Goal: Information Seeking & Learning: Compare options

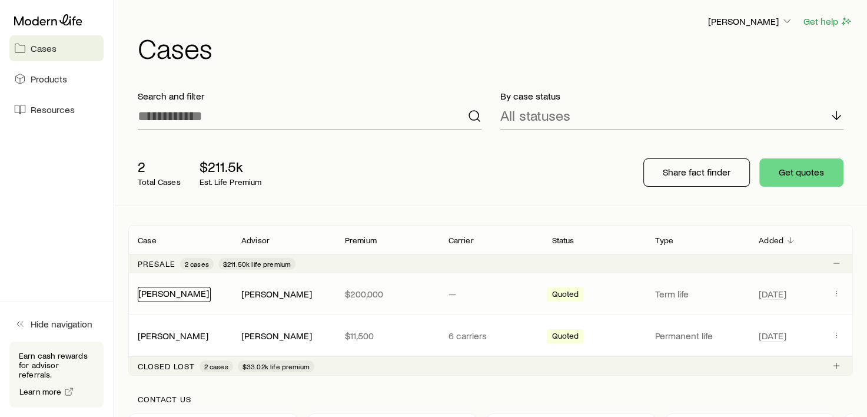
click at [162, 294] on link "[PERSON_NAME]" at bounding box center [173, 292] width 71 height 11
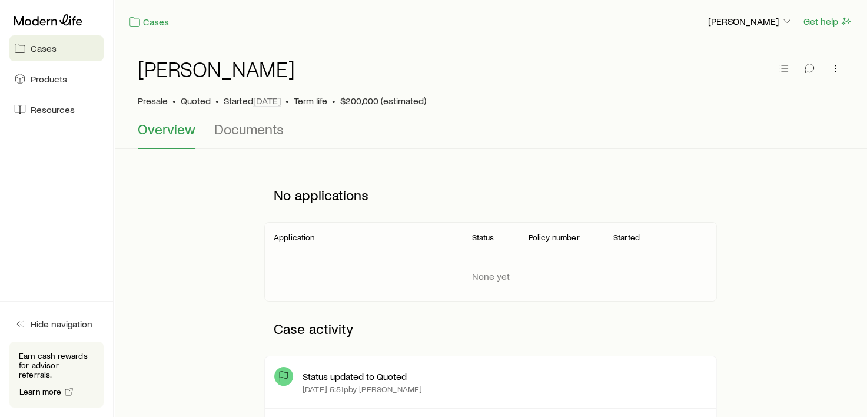
click at [171, 129] on span "Overview" at bounding box center [167, 129] width 58 height 16
click at [42, 79] on span "Products" at bounding box center [49, 79] width 36 height 12
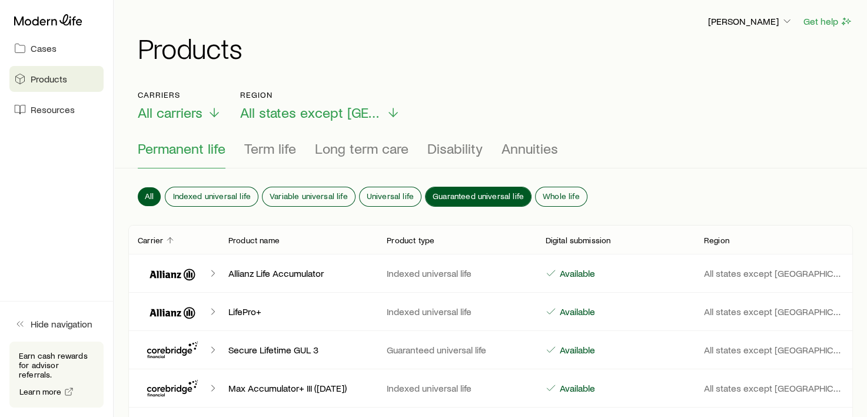
click at [457, 191] on span "Guaranteed universal life" at bounding box center [477, 195] width 91 height 9
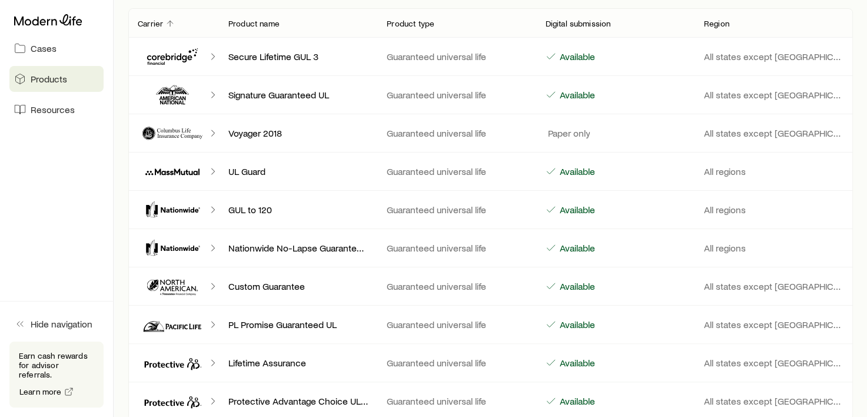
scroll to position [235, 0]
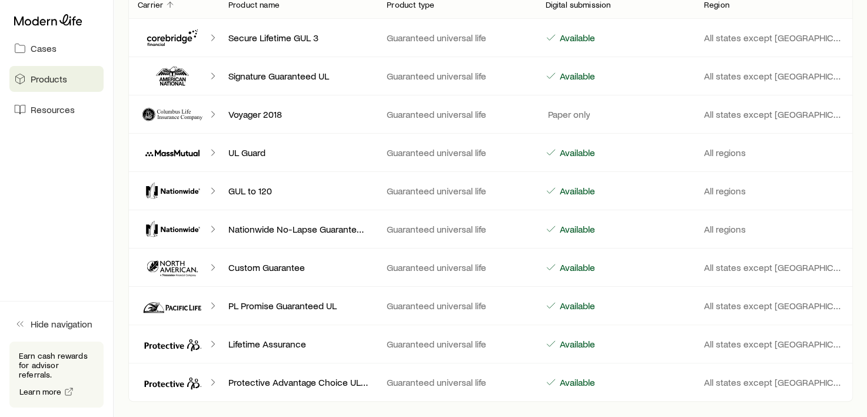
click at [179, 264] on icon "Client cases" at bounding box center [172, 267] width 69 height 28
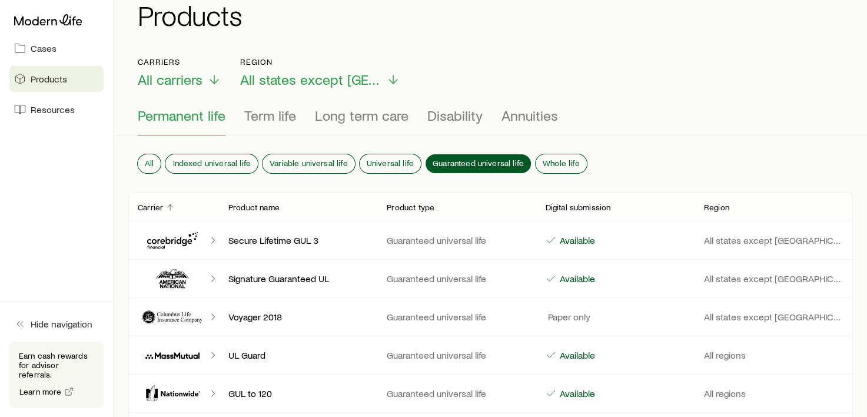
scroll to position [0, 0]
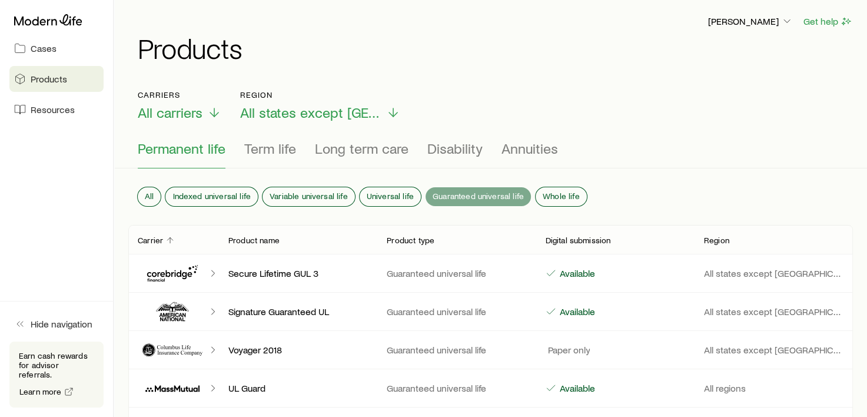
click at [467, 192] on span "Guaranteed universal life" at bounding box center [477, 195] width 91 height 9
click at [176, 152] on span "Permanent life" at bounding box center [182, 148] width 88 height 16
click at [41, 47] on span "Cases" at bounding box center [44, 48] width 26 height 12
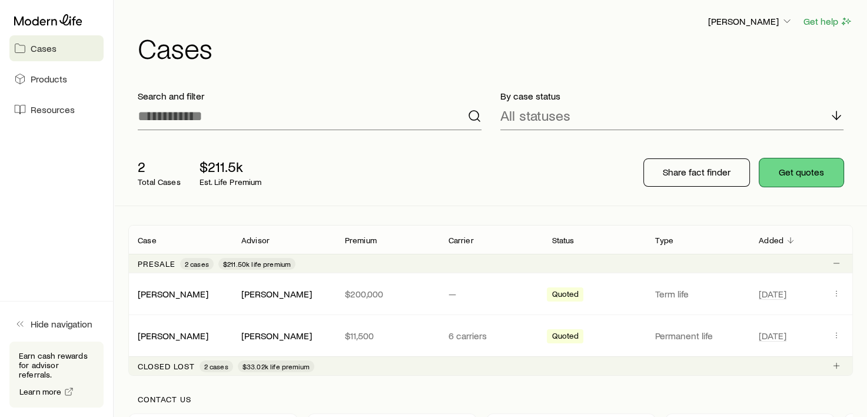
click at [787, 172] on button "Get quotes" at bounding box center [801, 172] width 84 height 28
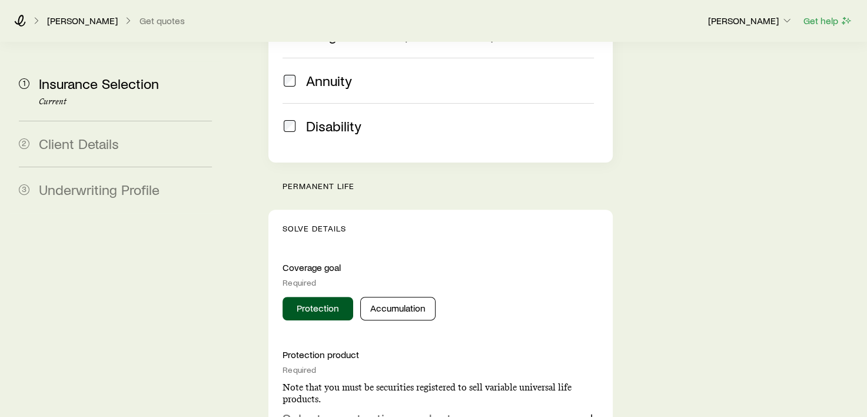
scroll to position [471, 0]
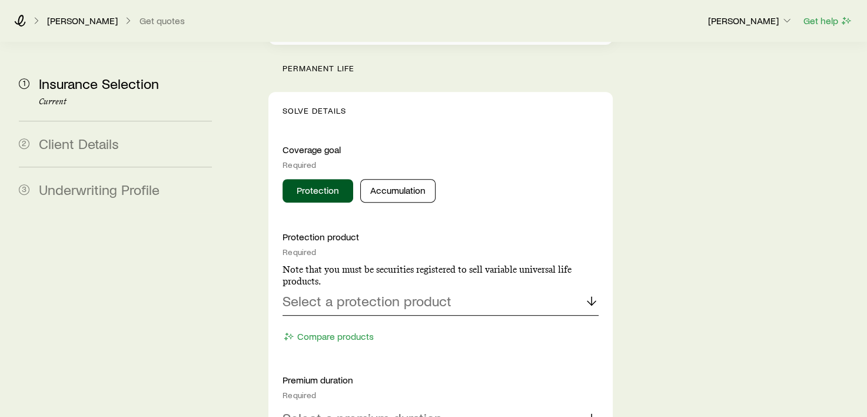
click at [348, 292] on p "Select a protection product" at bounding box center [366, 300] width 169 height 16
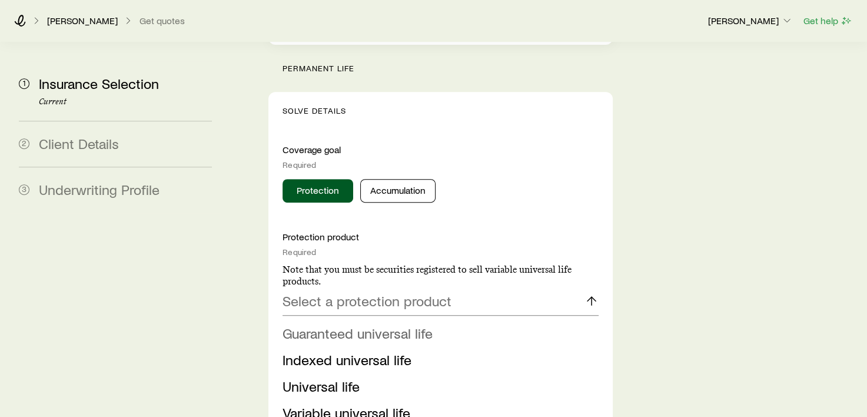
click at [344, 324] on span "Guaranteed universal life" at bounding box center [357, 332] width 150 height 17
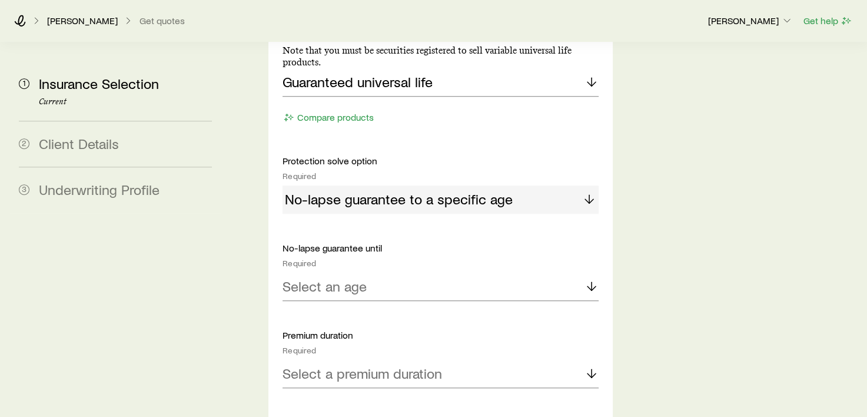
scroll to position [706, 0]
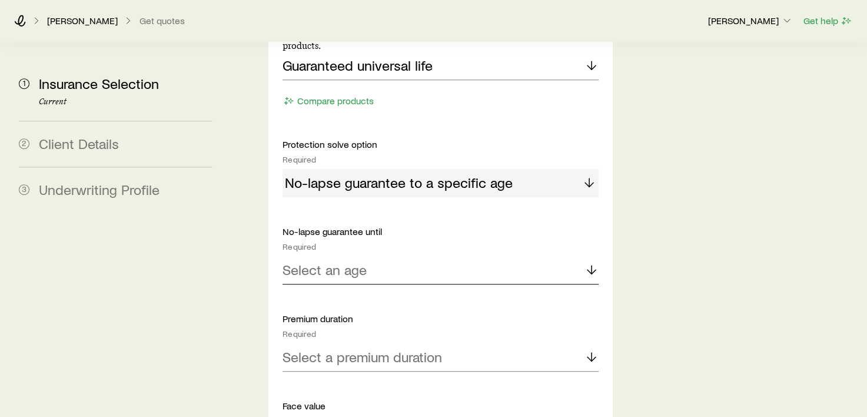
click at [332, 261] on p "Select an age" at bounding box center [324, 269] width 84 height 16
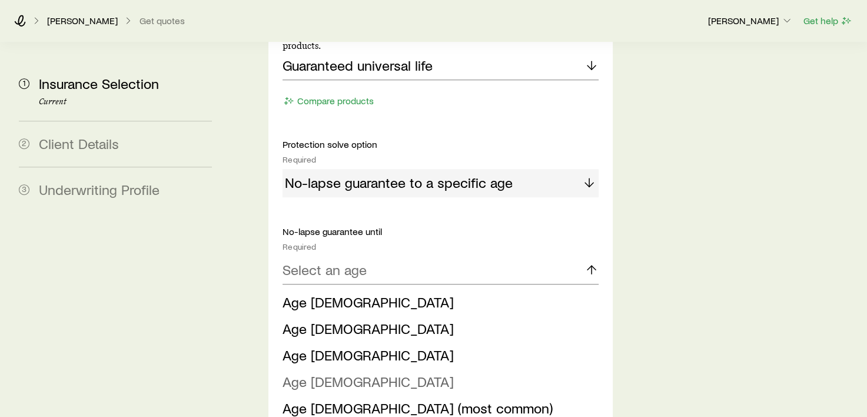
click at [302, 372] on span "Age [DEMOGRAPHIC_DATA]" at bounding box center [367, 380] width 171 height 17
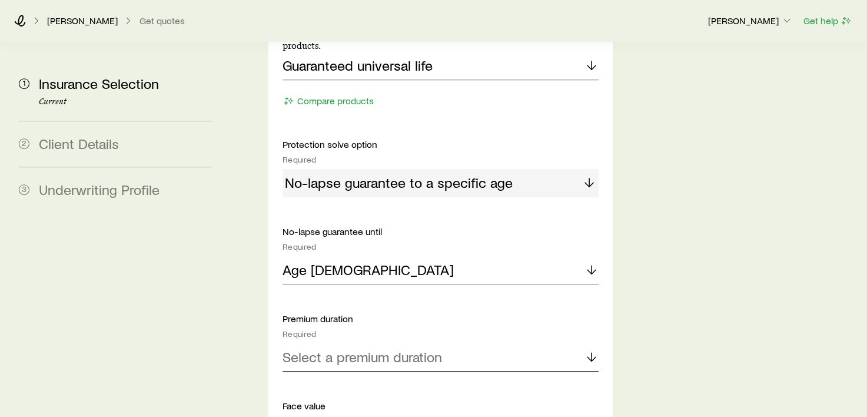
click at [323, 348] on p "Select a premium duration" at bounding box center [361, 356] width 159 height 16
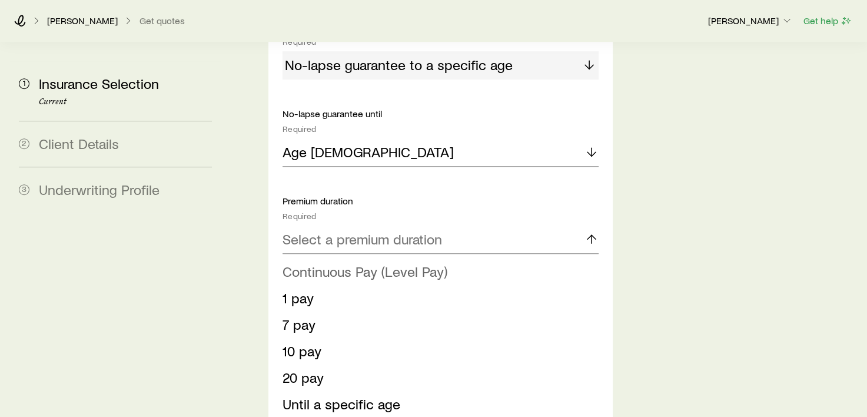
click at [348, 262] on span "Continuous Pay (Level Pay)" at bounding box center [364, 270] width 165 height 17
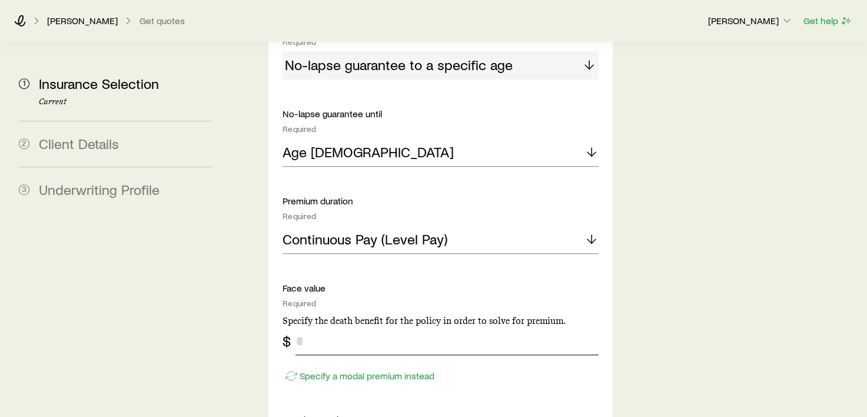
click at [313, 326] on input "tel" at bounding box center [446, 340] width 302 height 28
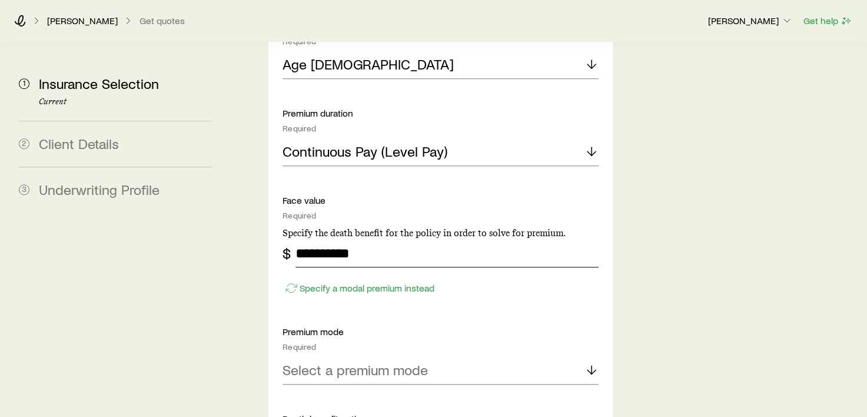
scroll to position [941, 0]
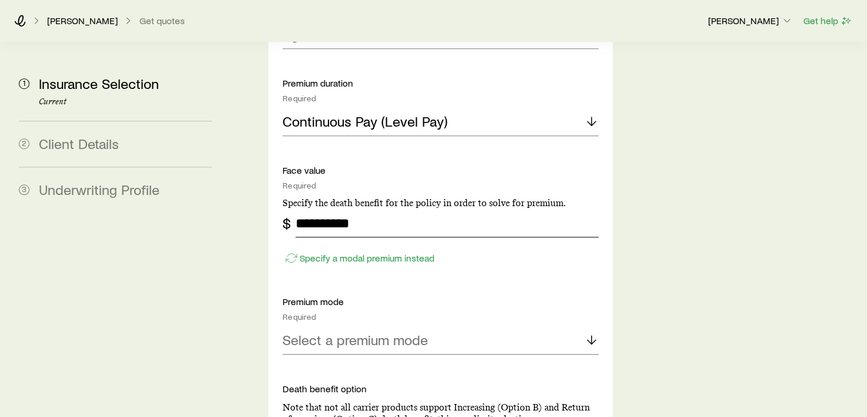
type input "**********"
click at [361, 331] on p "Select a premium mode" at bounding box center [354, 339] width 145 height 16
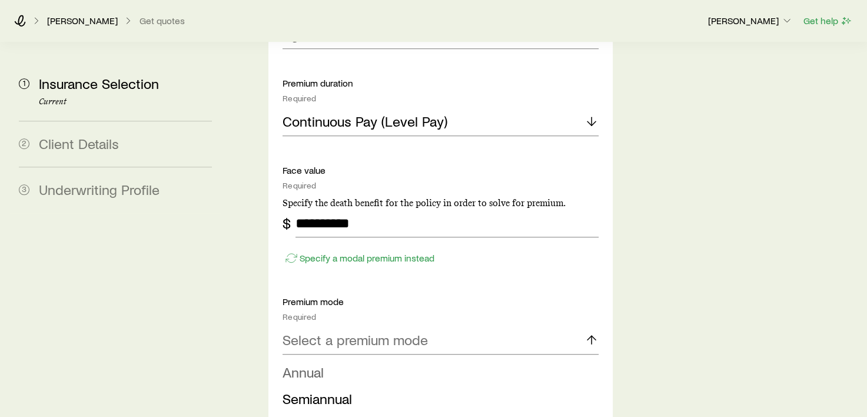
click at [340, 359] on li "Annual" at bounding box center [436, 372] width 308 height 26
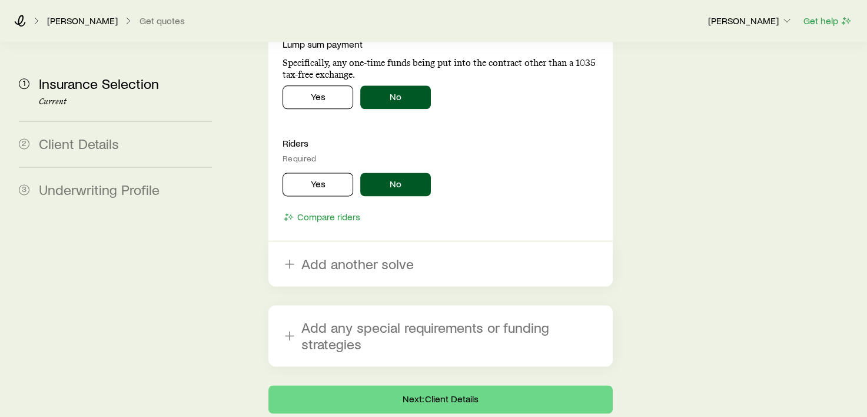
scroll to position [1555, 0]
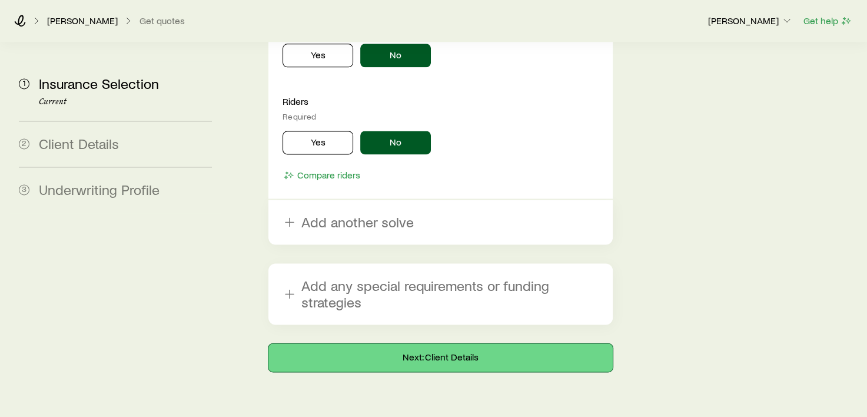
click at [433, 343] on button "Next: Client Details" at bounding box center [440, 357] width 344 height 28
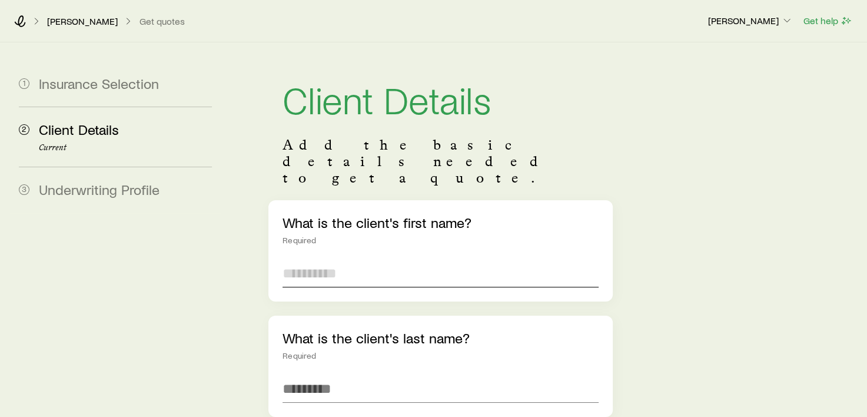
click at [348, 259] on input "text" at bounding box center [439, 273] width 315 height 28
type input "****"
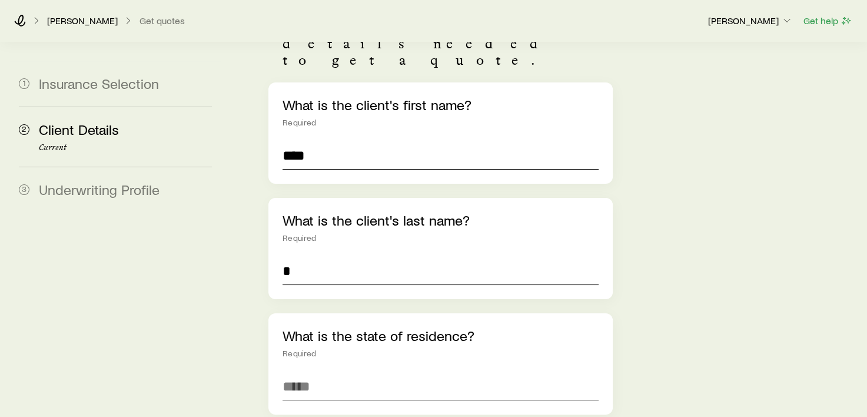
scroll to position [235, 0]
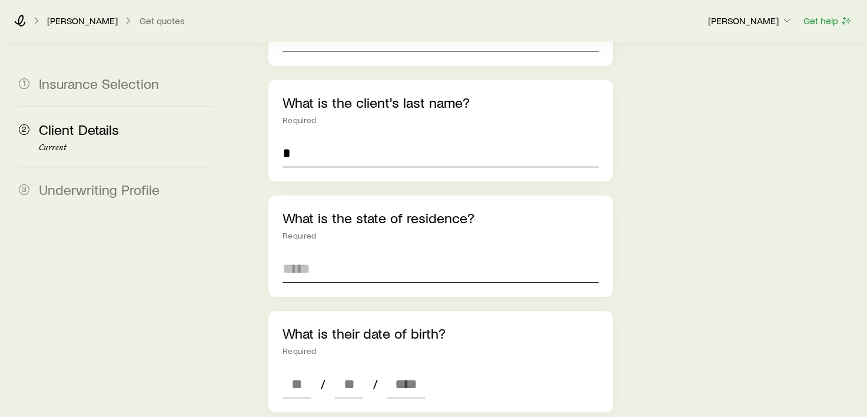
type input "*"
click at [334, 254] on input at bounding box center [439, 268] width 315 height 28
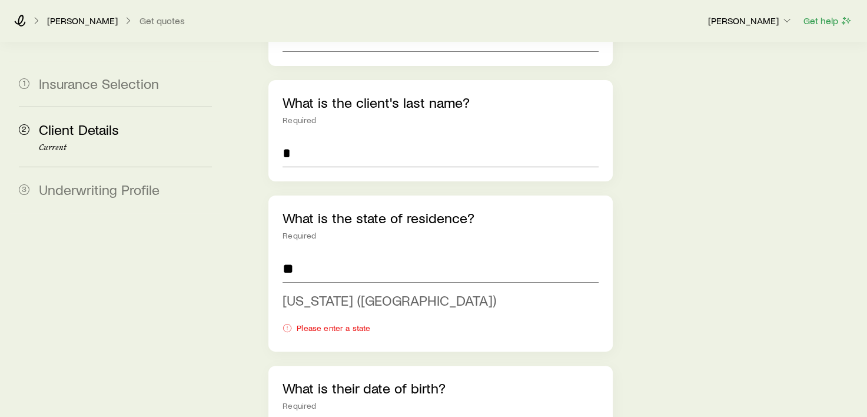
click at [308, 291] on span "[US_STATE] ([GEOGRAPHIC_DATA])" at bounding box center [389, 299] width 214 height 17
type input "**********"
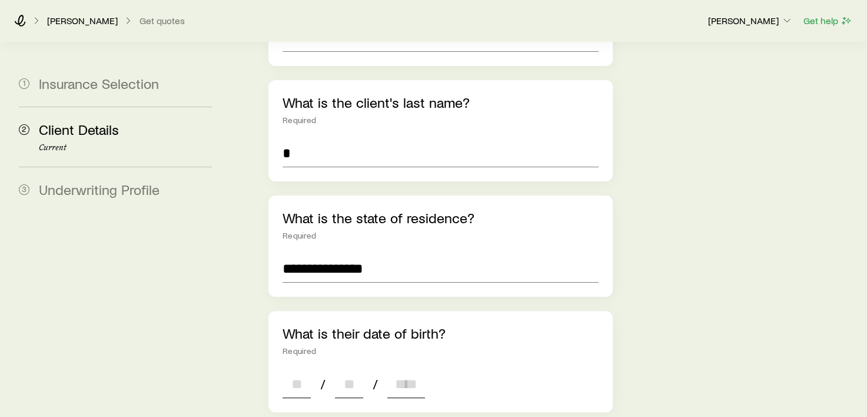
click at [298, 369] on input at bounding box center [296, 383] width 28 height 28
type input "**"
type input "****"
type input "*"
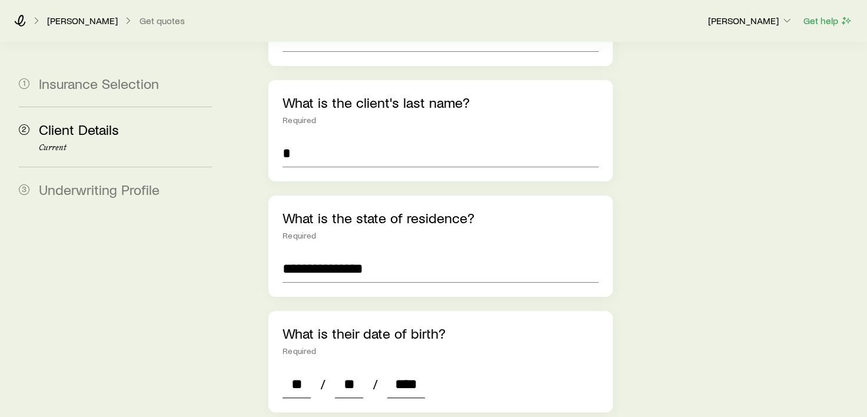
type input "*"
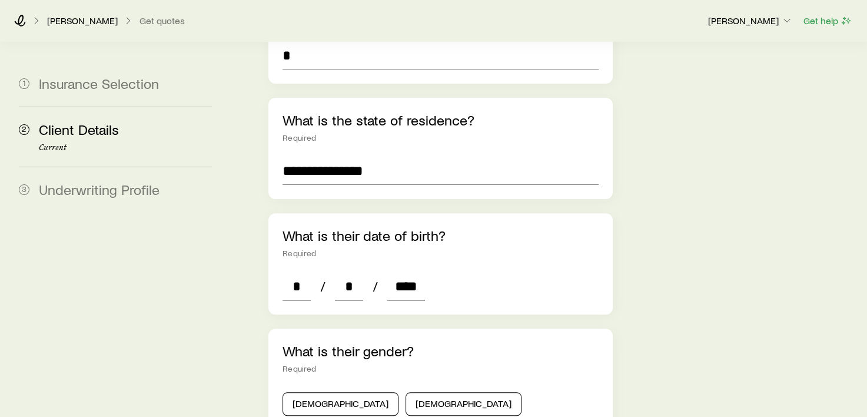
scroll to position [353, 0]
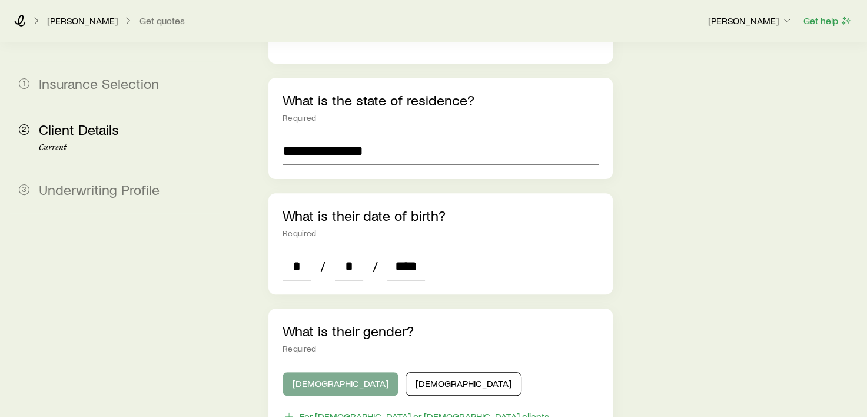
type input "****"
click at [323, 372] on button "[DEMOGRAPHIC_DATA]" at bounding box center [340, 384] width 116 height 24
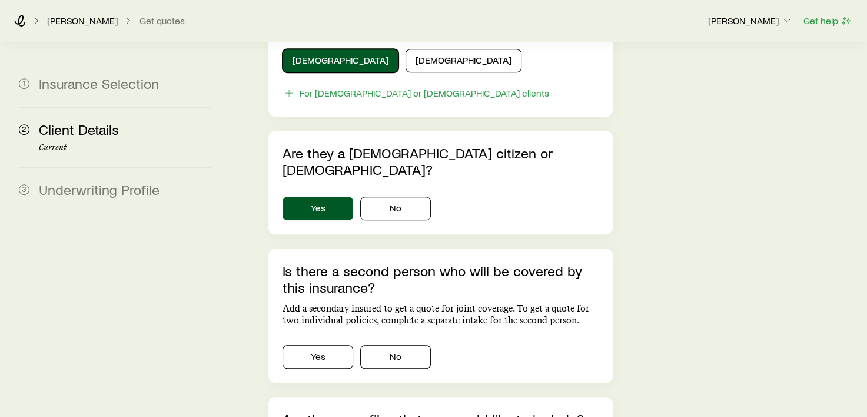
scroll to position [706, 0]
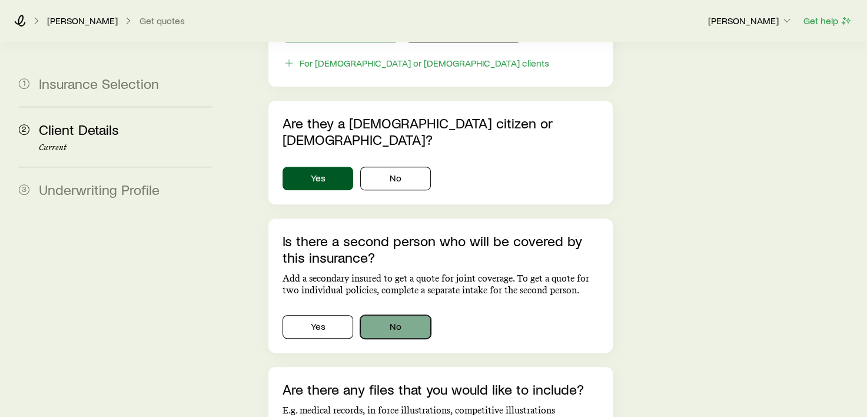
click at [398, 315] on button "No" at bounding box center [395, 327] width 71 height 24
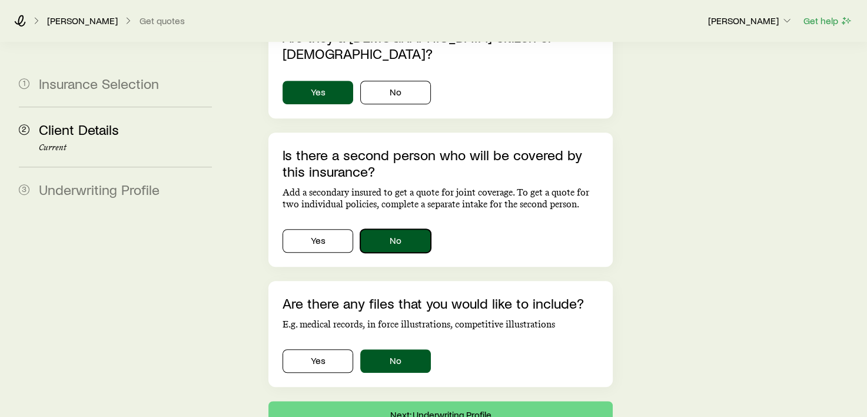
scroll to position [824, 0]
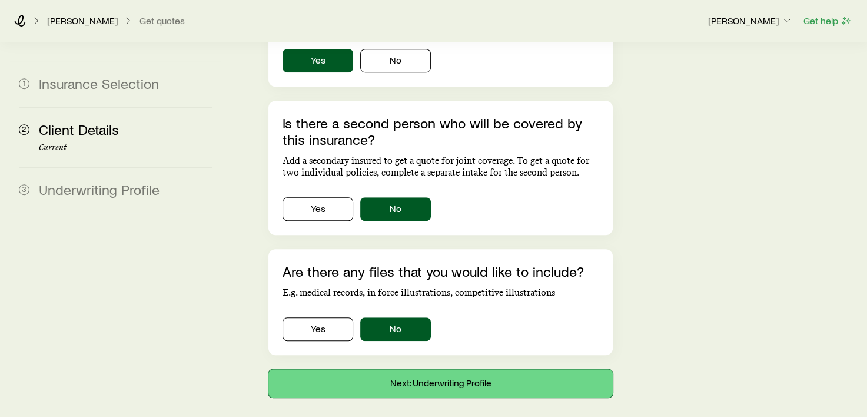
click at [422, 369] on button "Next: Underwriting Profile" at bounding box center [440, 383] width 344 height 28
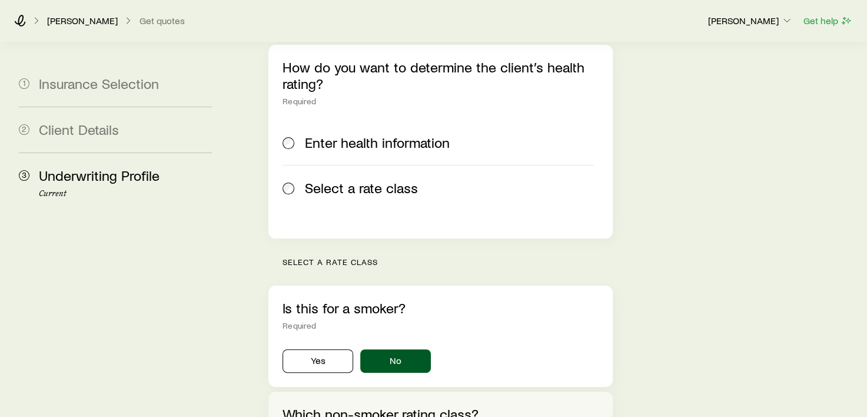
scroll to position [235, 0]
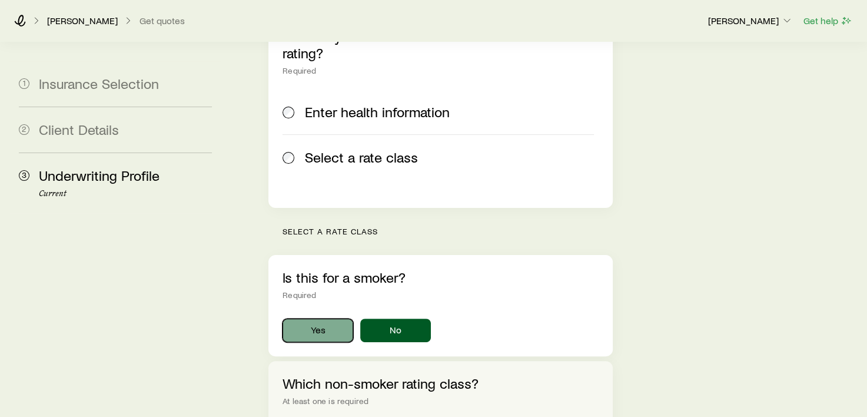
click at [312, 318] on button "Yes" at bounding box center [317, 330] width 71 height 24
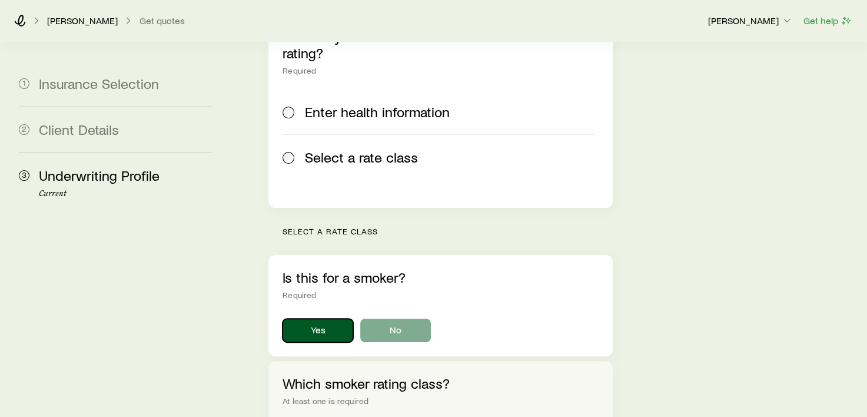
scroll to position [353, 0]
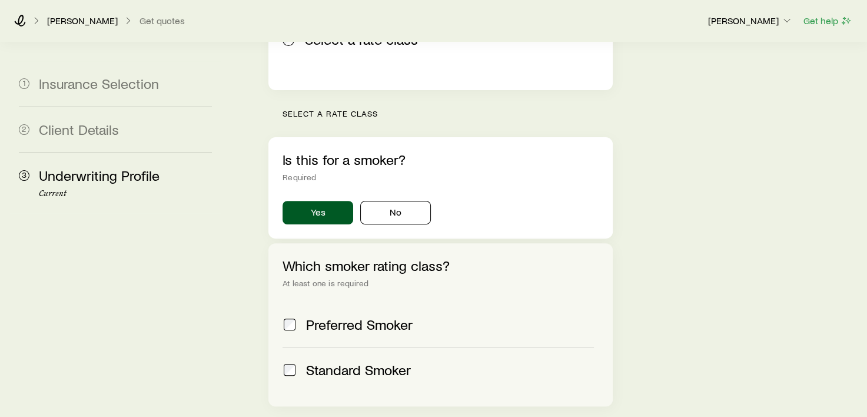
click at [295, 361] on span at bounding box center [289, 369] width 14 height 16
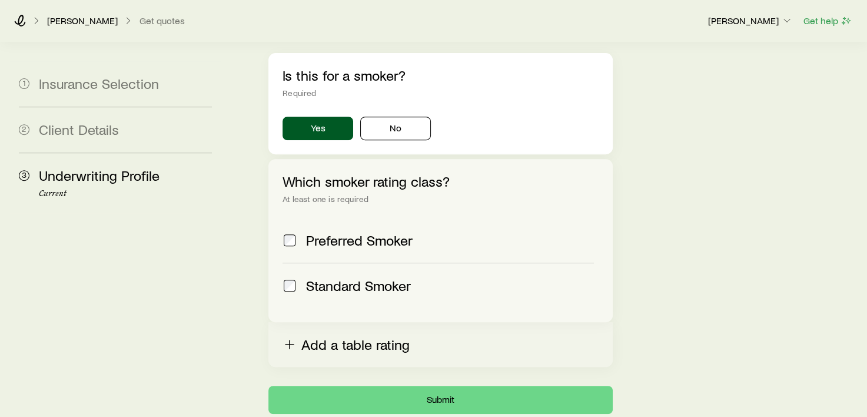
scroll to position [471, 0]
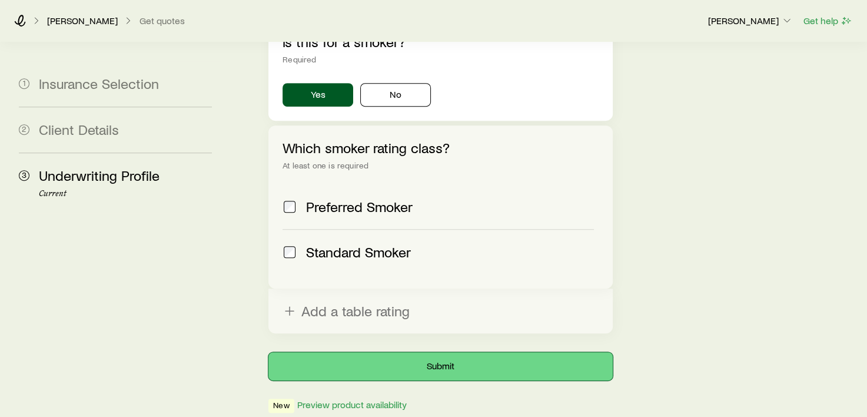
click at [438, 352] on button "Submit" at bounding box center [440, 366] width 344 height 28
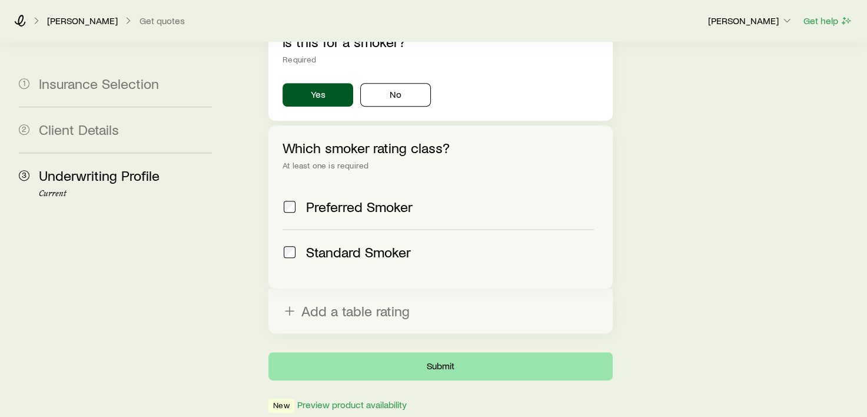
scroll to position [0, 0]
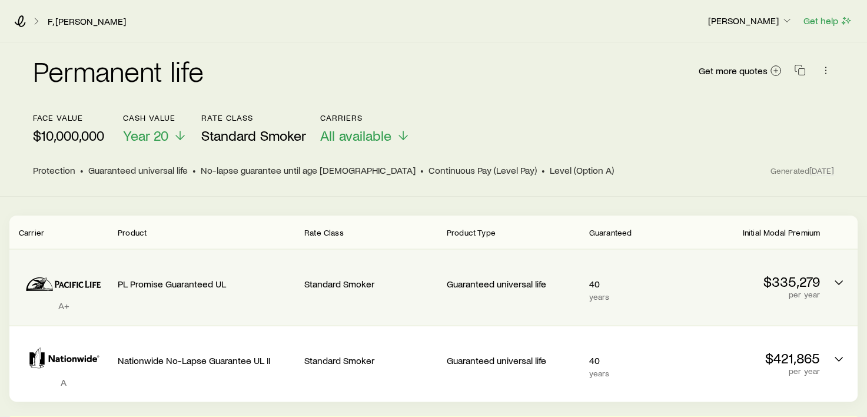
click at [776, 286] on p "$335,279" at bounding box center [753, 281] width 133 height 16
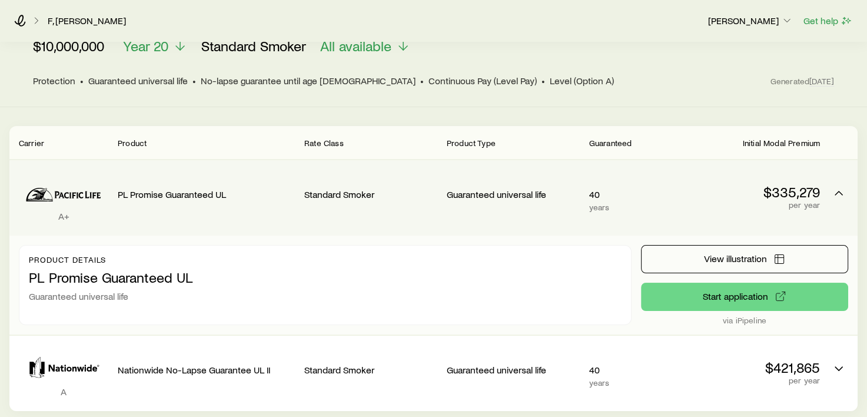
scroll to position [118, 0]
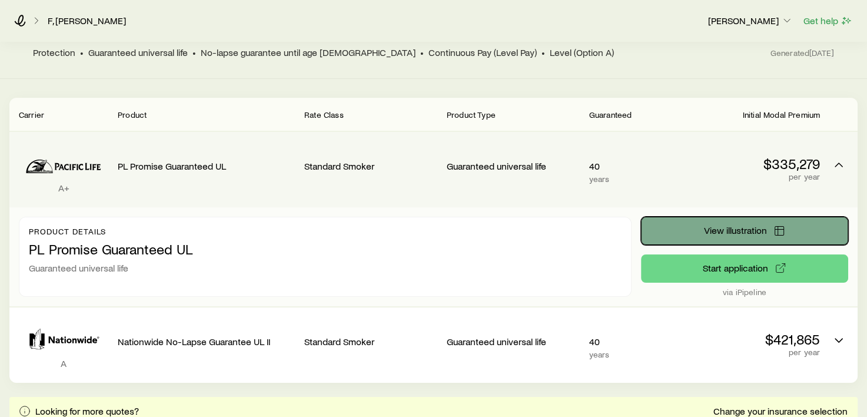
click at [725, 229] on span "View illustration" at bounding box center [734, 229] width 63 height 9
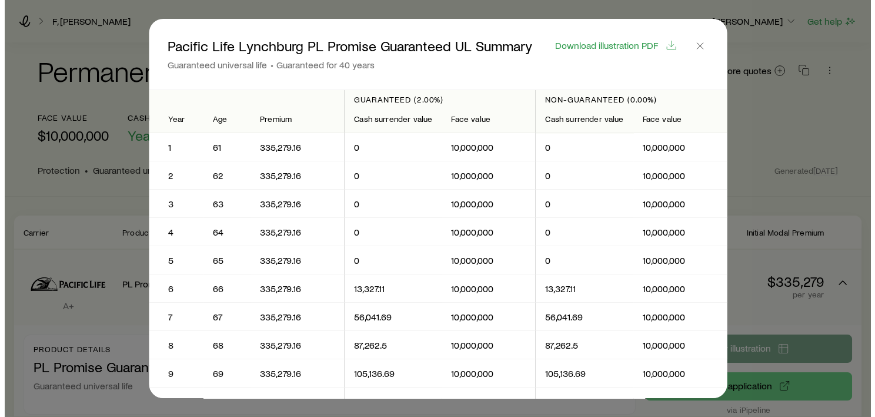
scroll to position [0, 0]
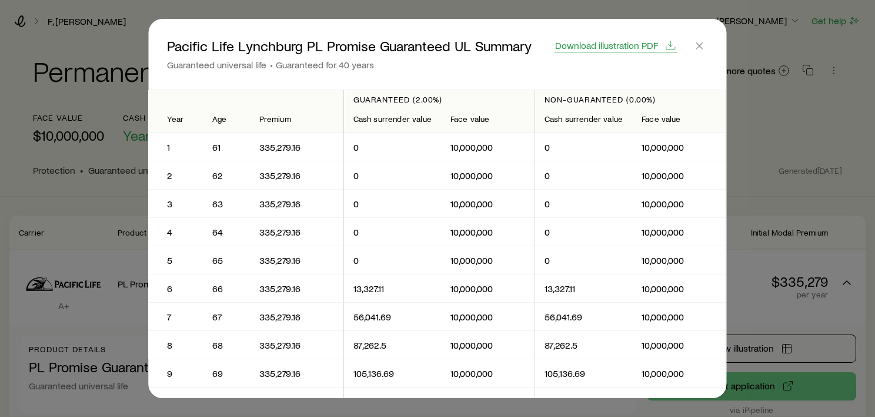
click at [611, 46] on span "Download illustration PDF" at bounding box center [606, 45] width 103 height 9
click at [697, 44] on icon "button" at bounding box center [700, 46] width 12 height 12
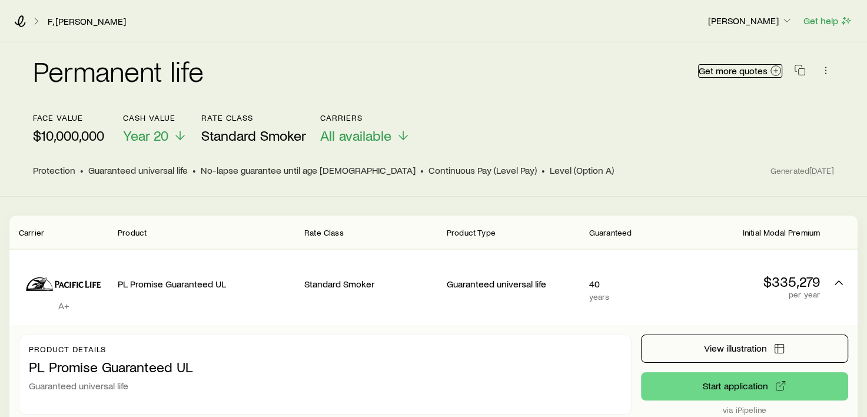
click at [727, 69] on span "Get more quotes" at bounding box center [732, 70] width 69 height 9
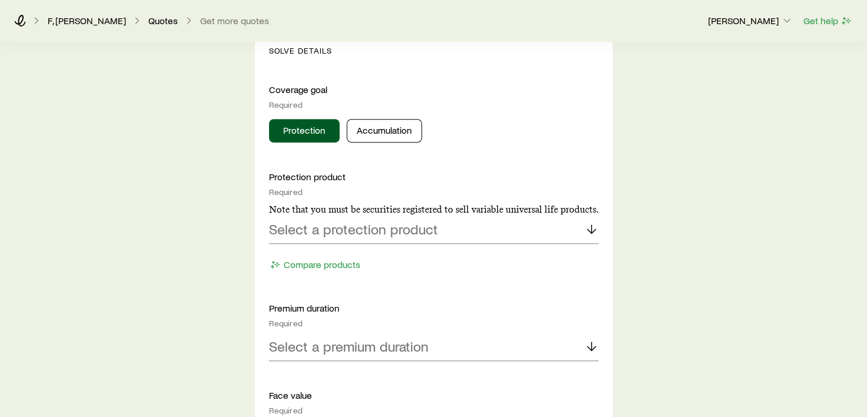
scroll to position [471, 0]
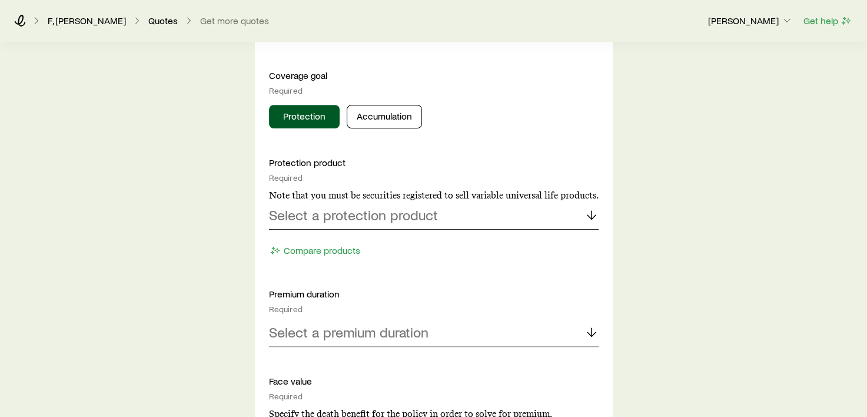
click at [325, 215] on p "Select a protection product" at bounding box center [353, 214] width 169 height 16
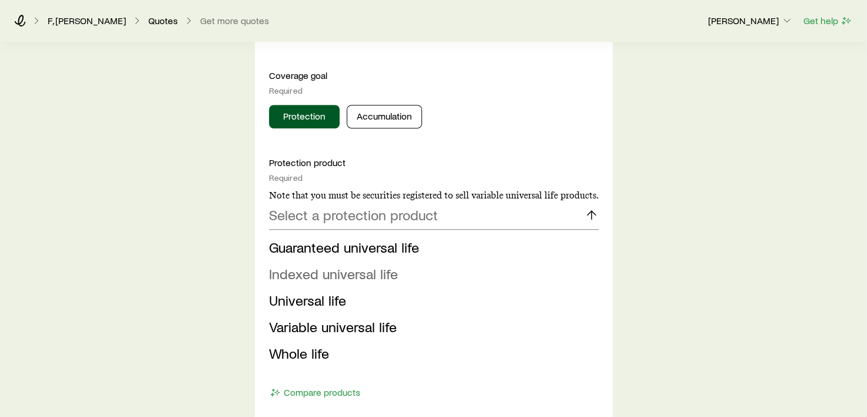
click at [316, 273] on span "Indexed universal life" at bounding box center [333, 273] width 129 height 17
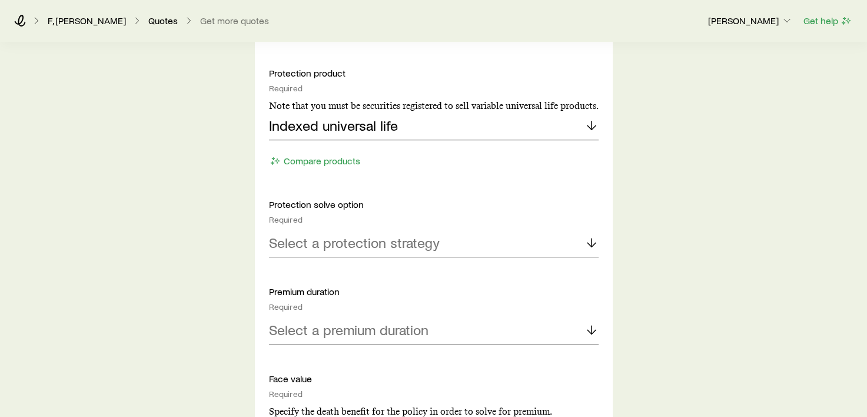
scroll to position [588, 0]
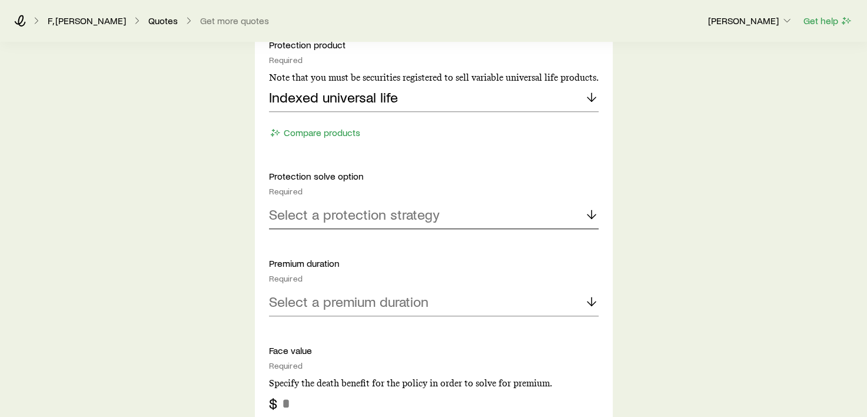
click at [347, 219] on p "Select a protection strategy" at bounding box center [354, 214] width 171 height 16
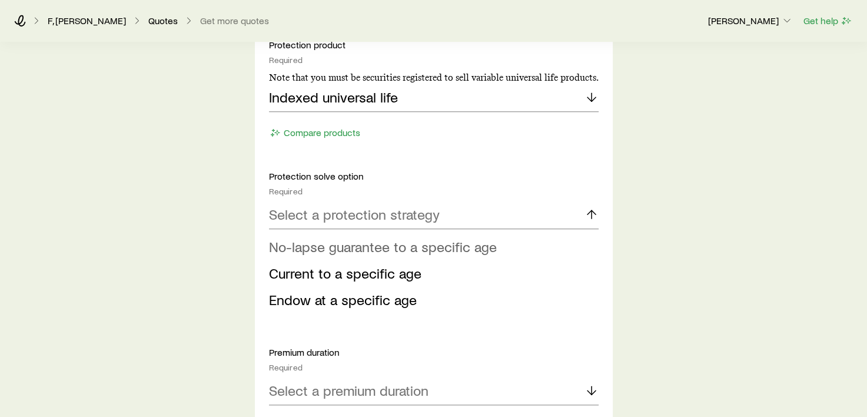
click at [342, 247] on span "No-lapse guarantee to a specific age" at bounding box center [383, 246] width 228 height 17
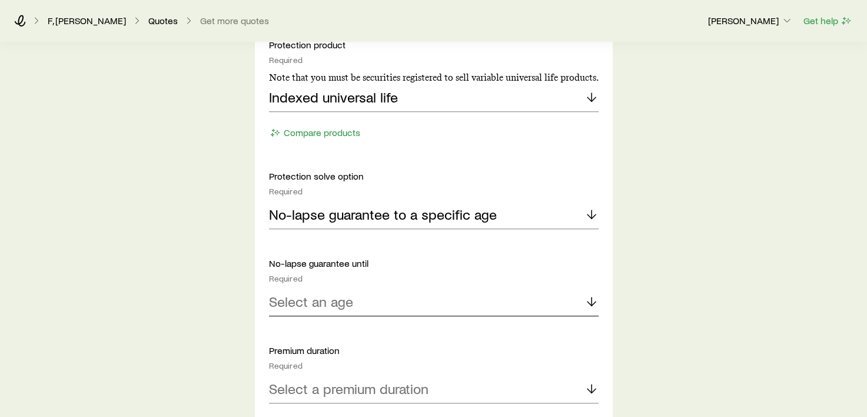
click at [315, 306] on p "Select an age" at bounding box center [311, 301] width 84 height 16
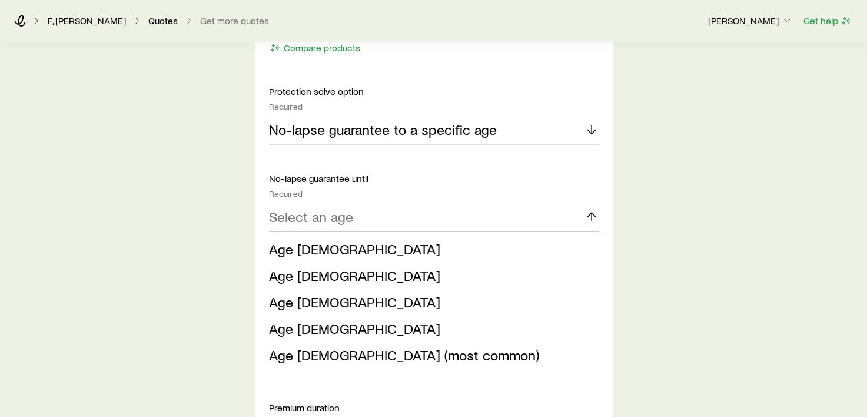
scroll to position [706, 0]
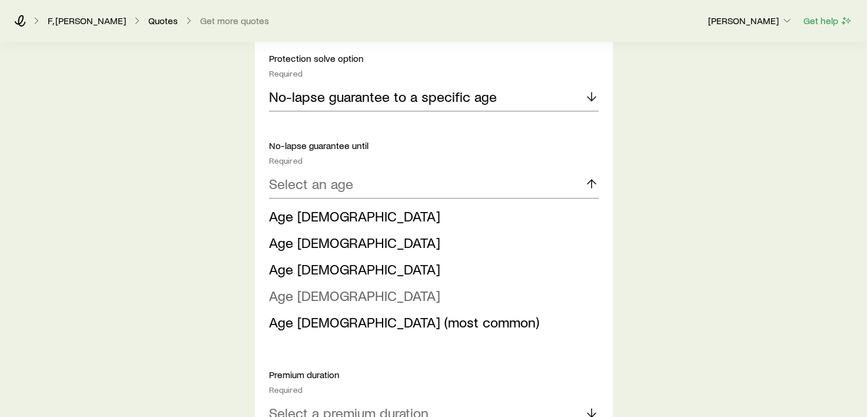
click at [313, 295] on span "Age [DEMOGRAPHIC_DATA]" at bounding box center [354, 294] width 171 height 17
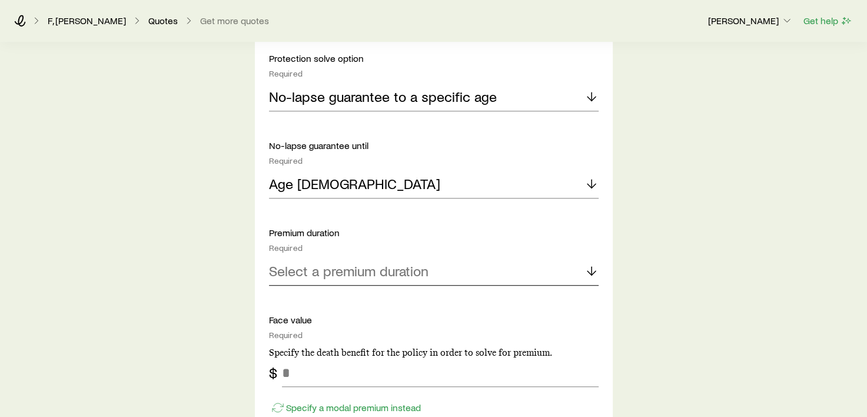
click at [339, 271] on p "Select a premium duration" at bounding box center [348, 270] width 159 height 16
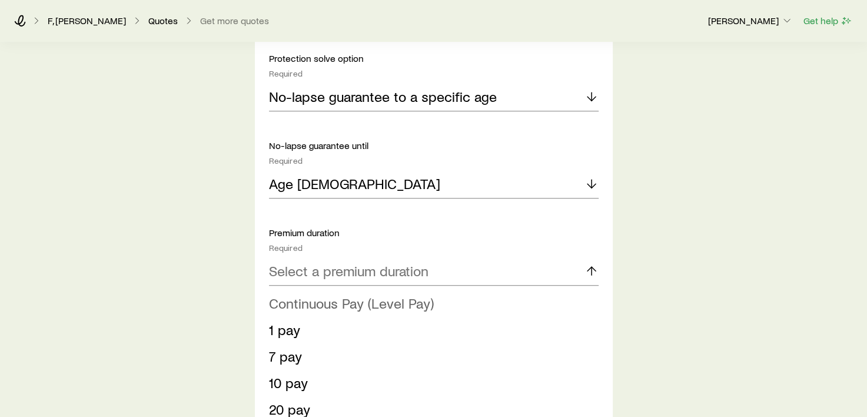
click at [325, 301] on span "Continuous Pay (Level Pay)" at bounding box center [351, 302] width 165 height 17
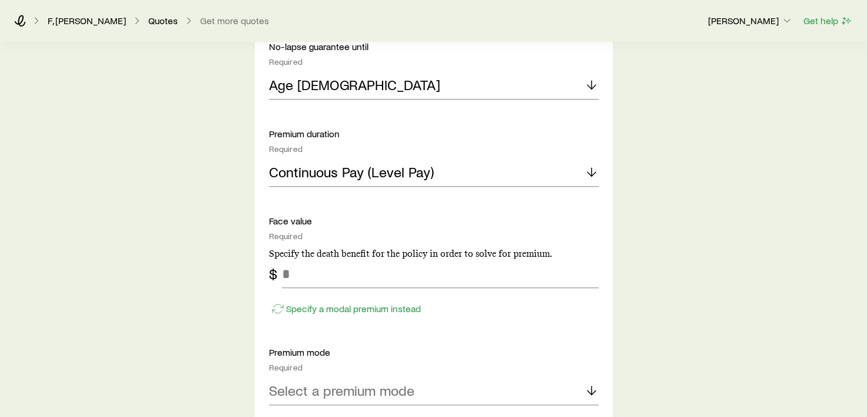
scroll to position [824, 0]
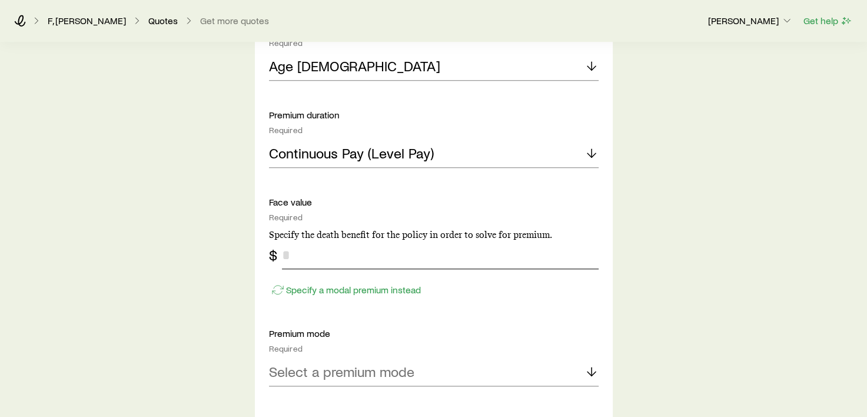
click at [314, 261] on input "tel" at bounding box center [440, 255] width 316 height 28
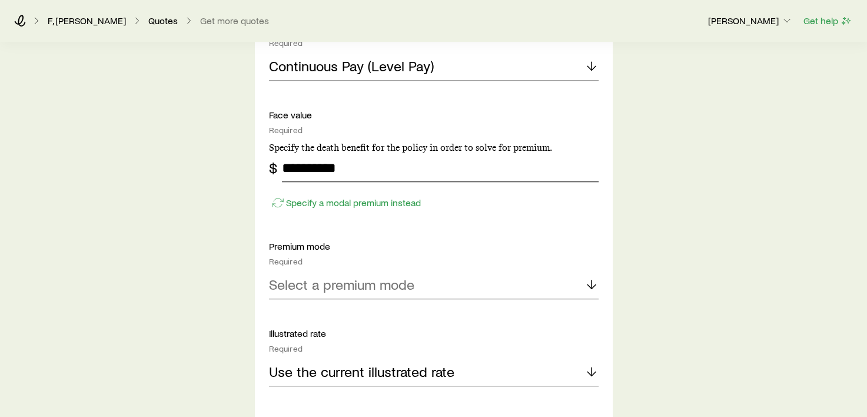
scroll to position [941, 0]
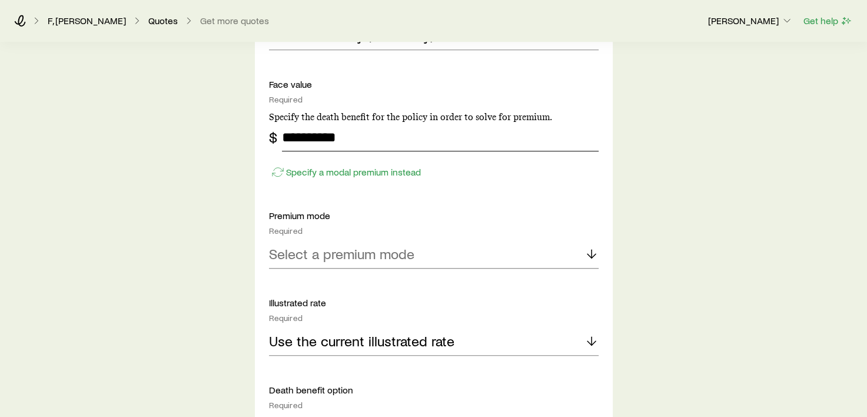
type input "**********"
click at [332, 257] on p "Select a premium mode" at bounding box center [341, 253] width 145 height 16
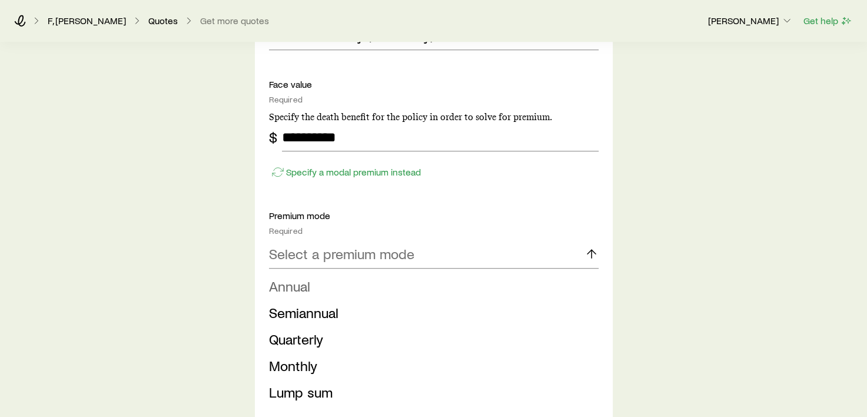
click at [314, 285] on li "Annual" at bounding box center [430, 286] width 322 height 26
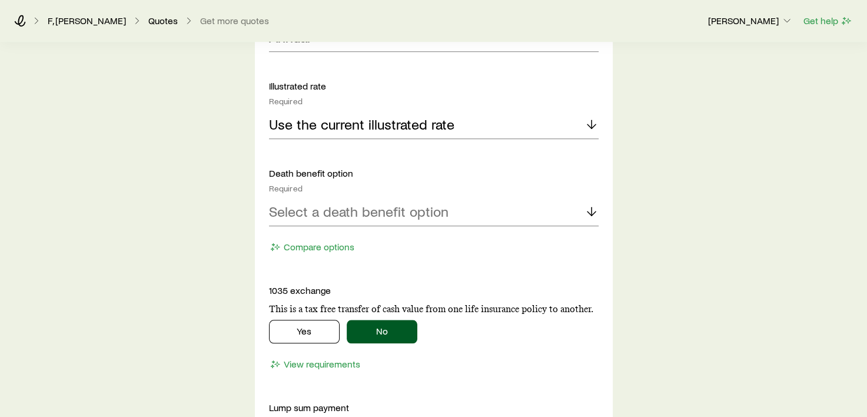
scroll to position [1177, 0]
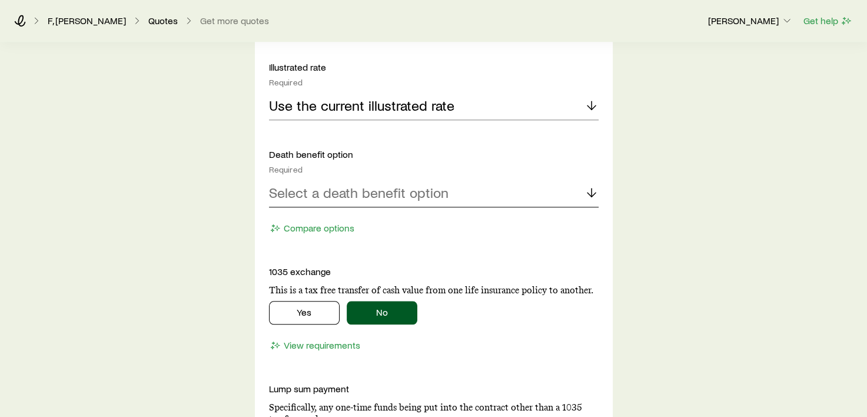
click at [348, 191] on p "Select a death benefit option" at bounding box center [358, 192] width 179 height 16
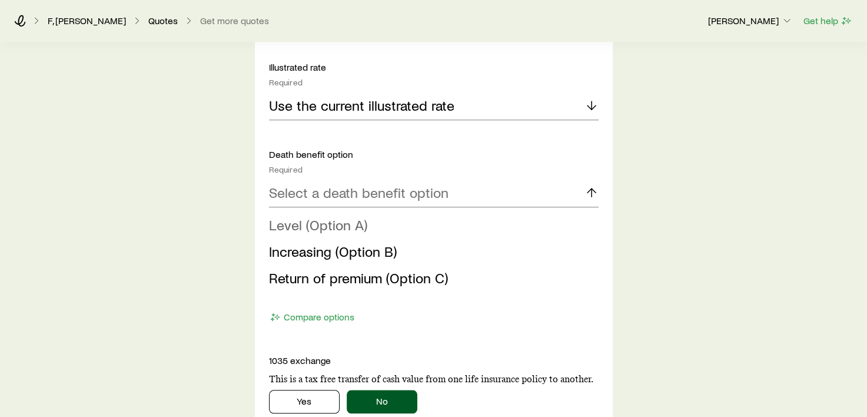
click at [324, 223] on span "Level (Option A)" at bounding box center [318, 224] width 98 height 17
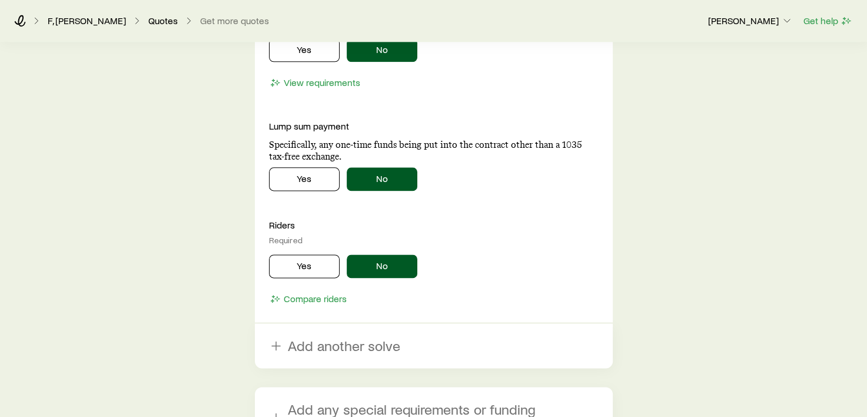
scroll to position [1530, 0]
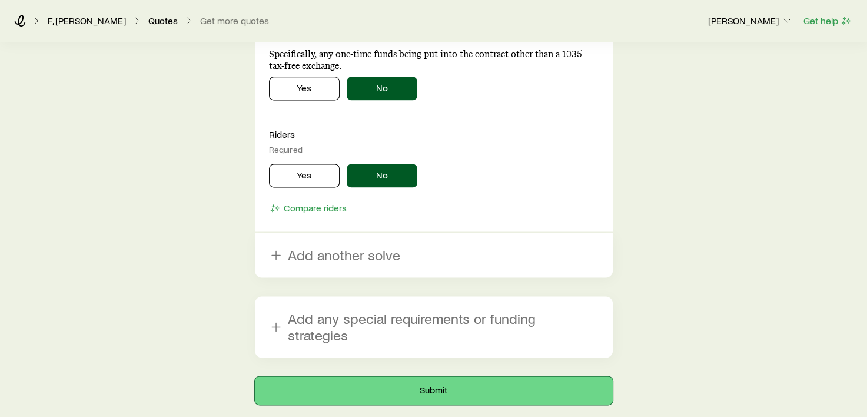
click at [435, 376] on button "Submit" at bounding box center [434, 390] width 358 height 28
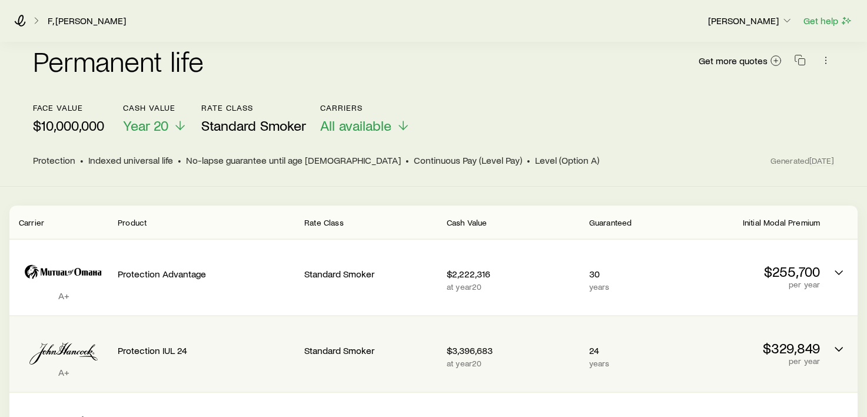
scroll to position [118, 0]
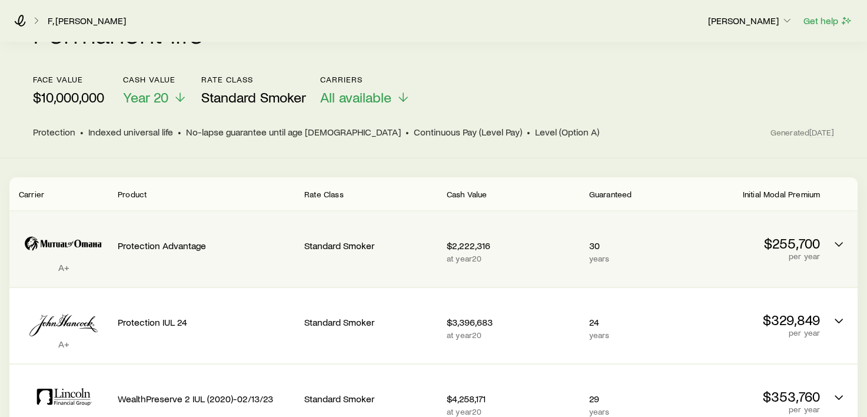
click at [813, 235] on p "$255,700" at bounding box center [753, 243] width 133 height 16
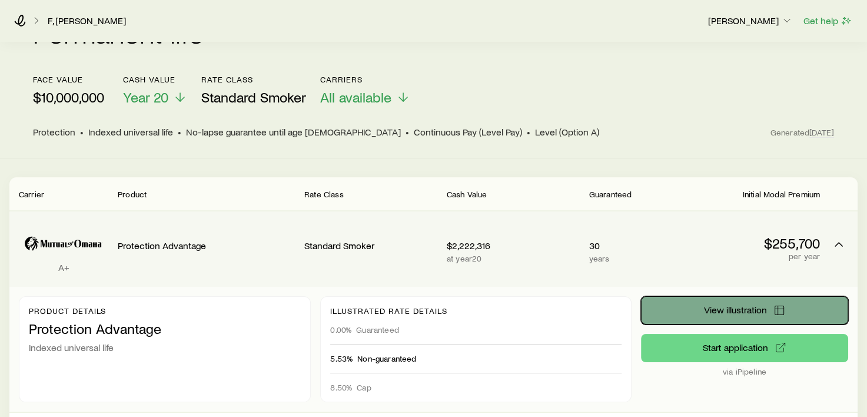
click at [738, 305] on span "View illustration" at bounding box center [734, 309] width 63 height 9
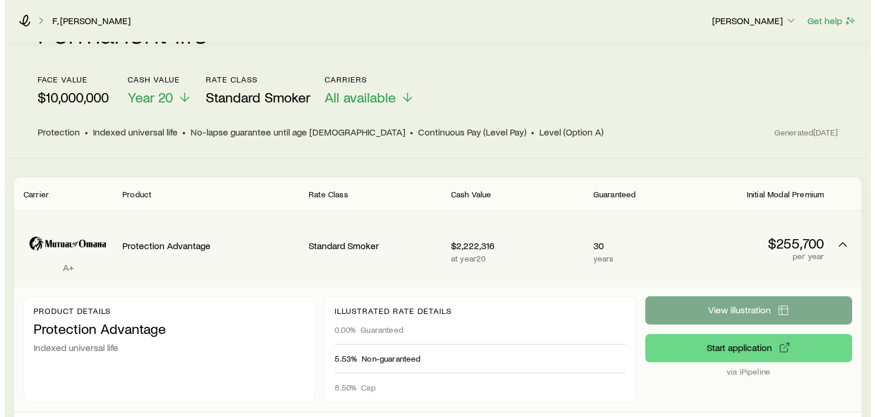
scroll to position [0, 0]
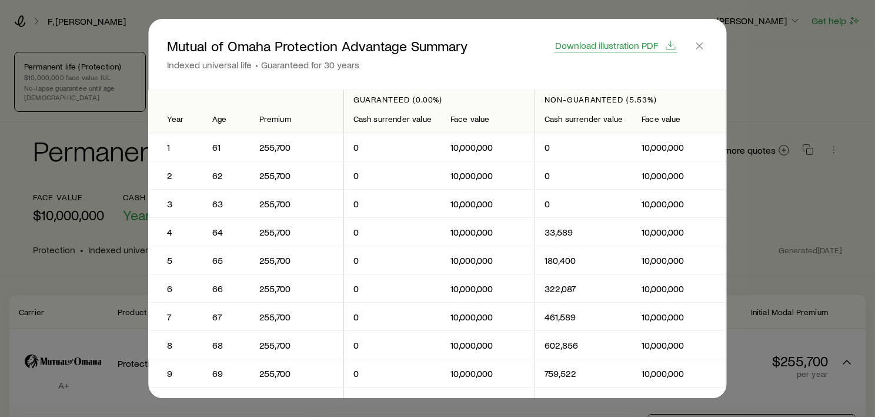
click at [622, 44] on span "Download illustration PDF" at bounding box center [606, 45] width 103 height 9
click at [703, 43] on icon "button" at bounding box center [700, 46] width 12 height 12
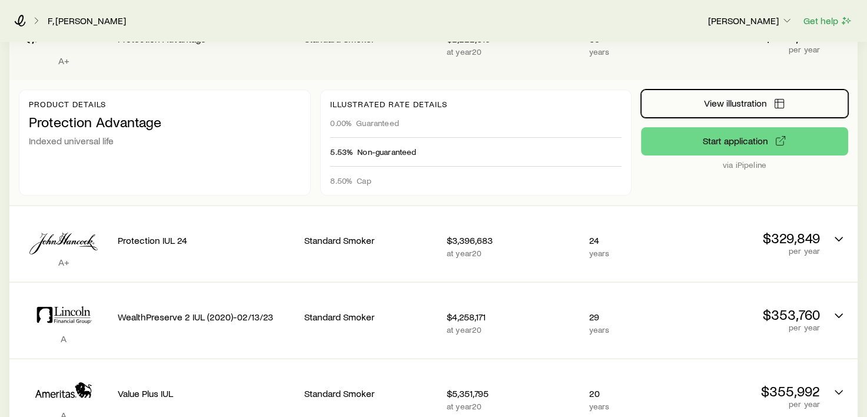
scroll to position [353, 0]
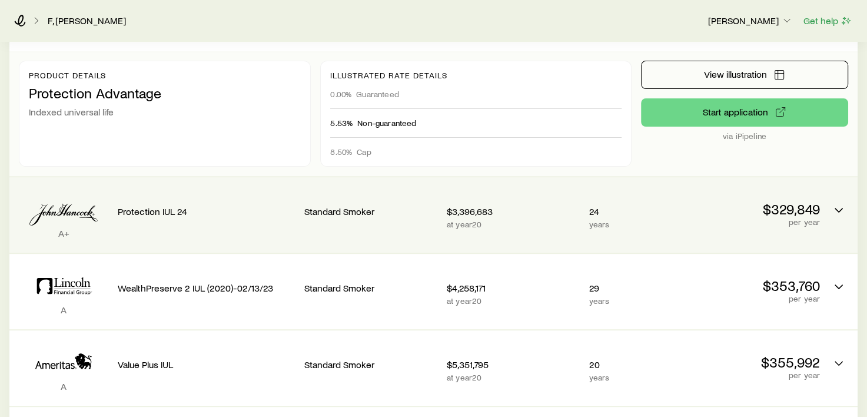
click at [812, 201] on p "$329,849" at bounding box center [753, 209] width 133 height 16
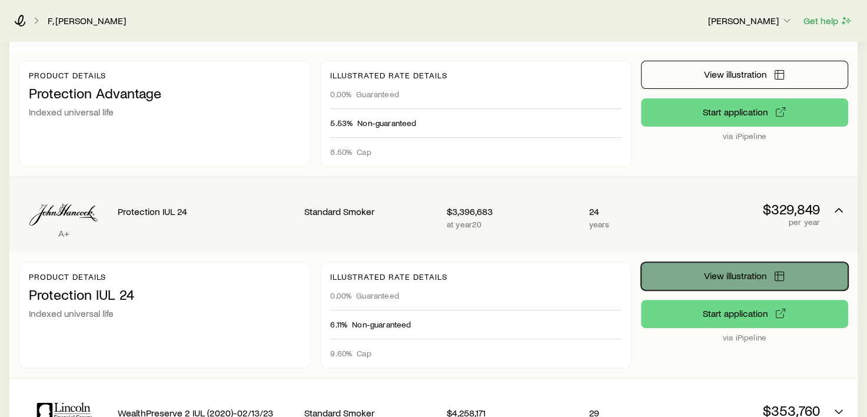
click at [724, 271] on span "View illustration" at bounding box center [734, 275] width 63 height 9
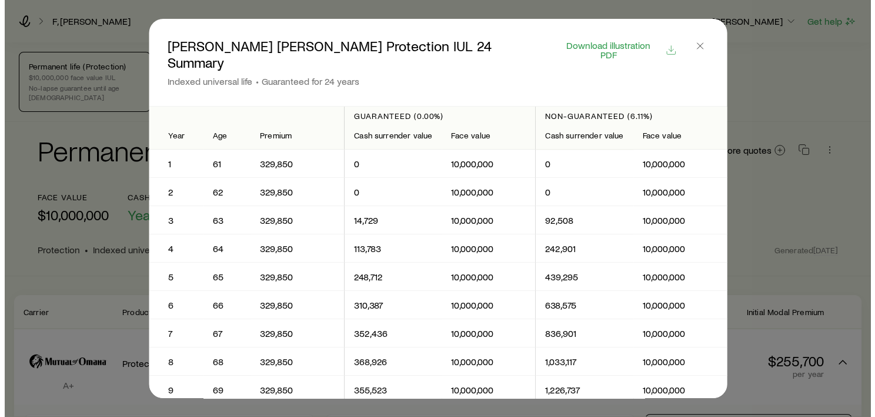
scroll to position [0, 0]
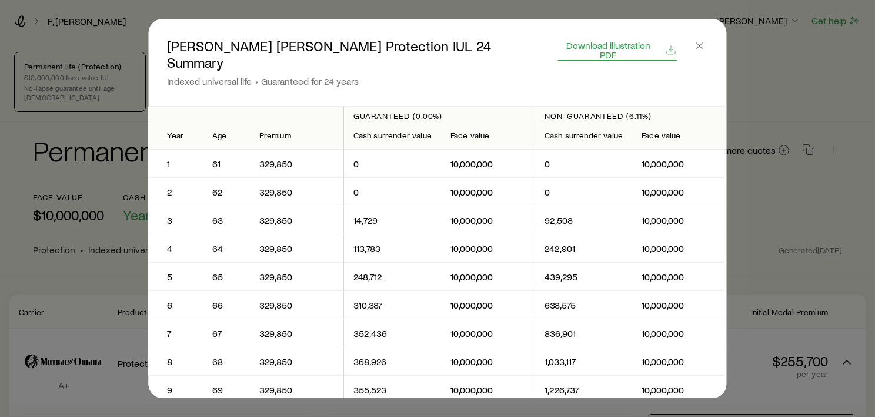
click at [624, 48] on span "Download illustration PDF" at bounding box center [608, 50] width 100 height 19
click at [702, 42] on icon "button" at bounding box center [700, 46] width 12 height 12
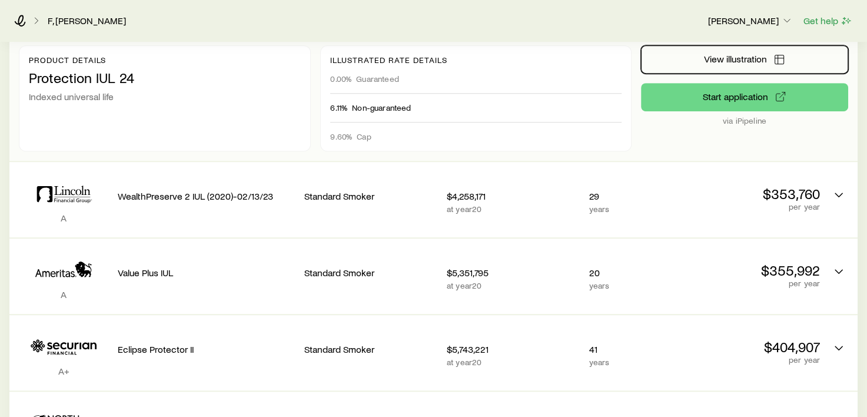
scroll to position [588, 0]
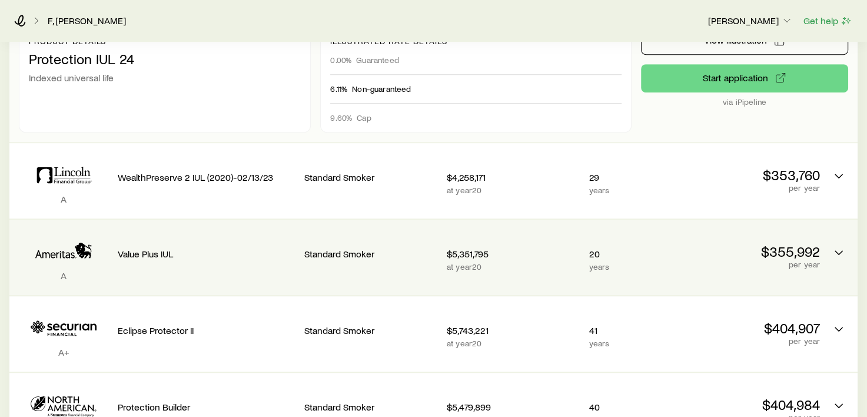
click at [827, 239] on div "A Value Plus IUL Standard Smoker $5,351,795 at year 20 20 years $355,992 per ye…" at bounding box center [433, 256] width 848 height 75
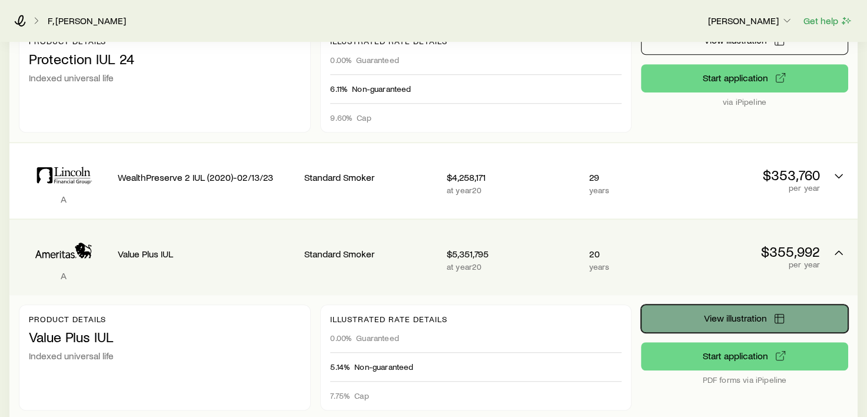
click at [748, 313] on span "View illustration" at bounding box center [734, 317] width 63 height 9
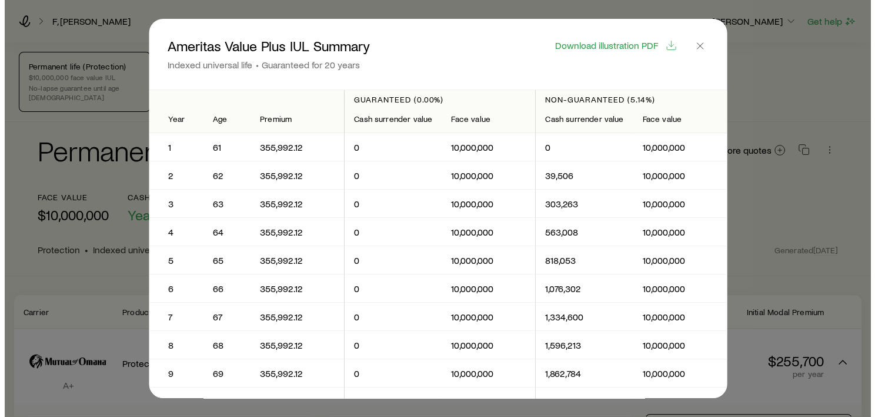
scroll to position [0, 0]
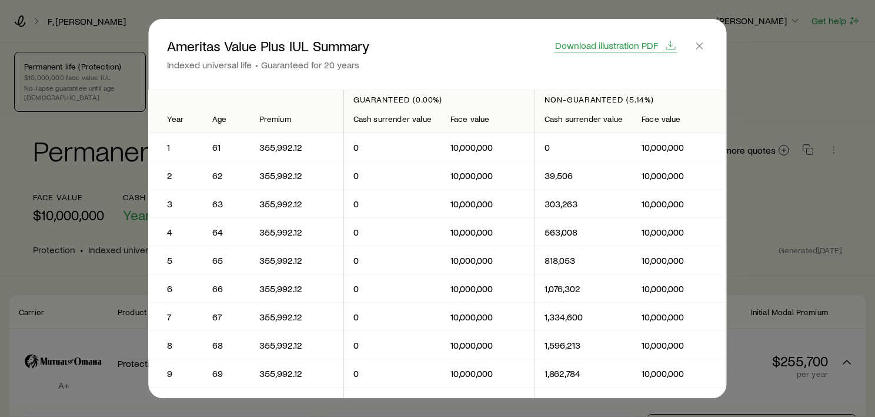
click at [618, 46] on span "Download illustration PDF" at bounding box center [606, 45] width 103 height 9
click at [698, 45] on icon "button" at bounding box center [700, 46] width 12 height 12
